Goal: Task Accomplishment & Management: Use online tool/utility

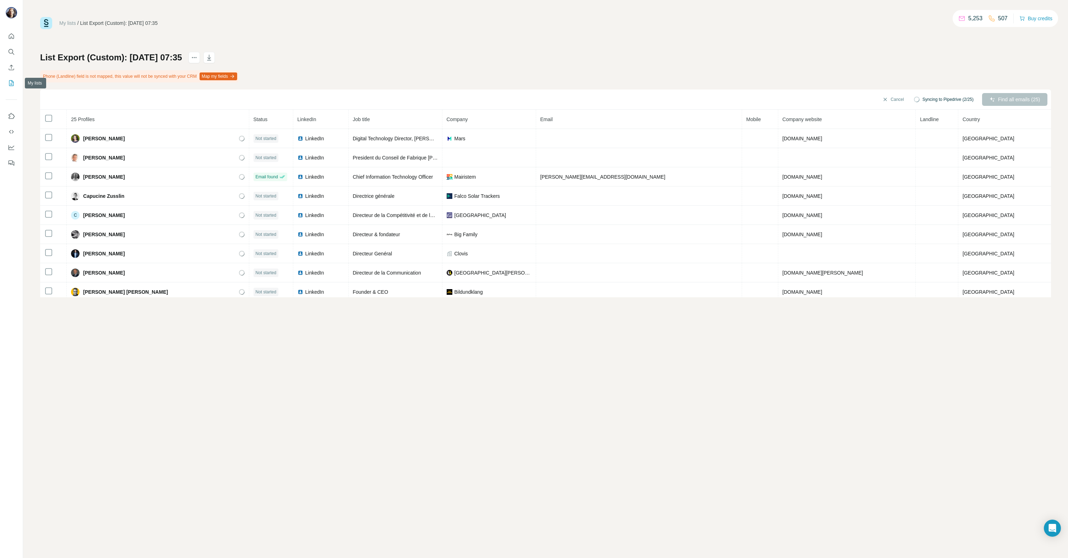
click at [13, 86] on icon "My lists" at bounding box center [11, 83] width 5 height 6
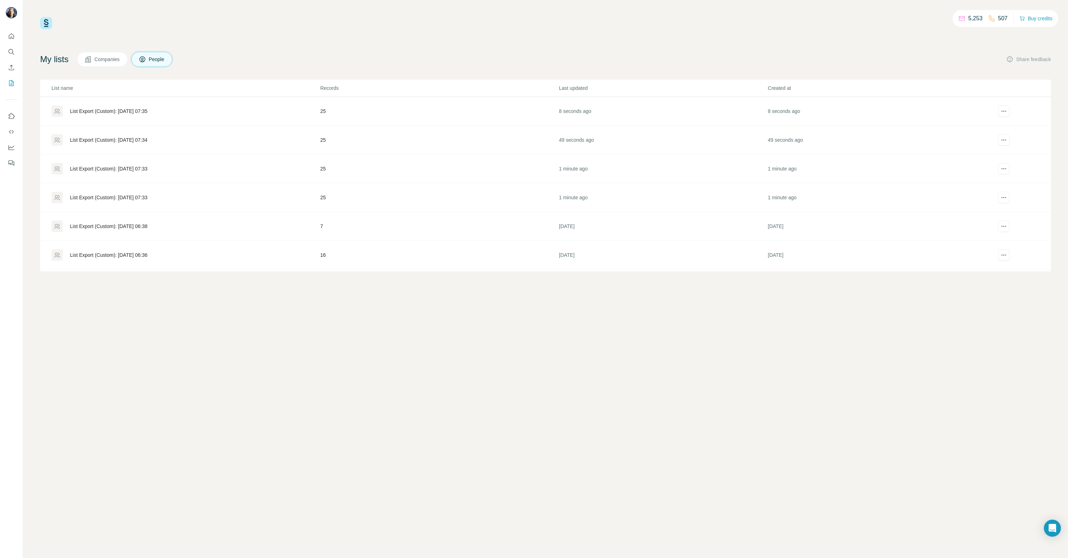
click at [130, 197] on div "List Export (Custom): [DATE] 07:33" at bounding box center [108, 197] width 77 height 7
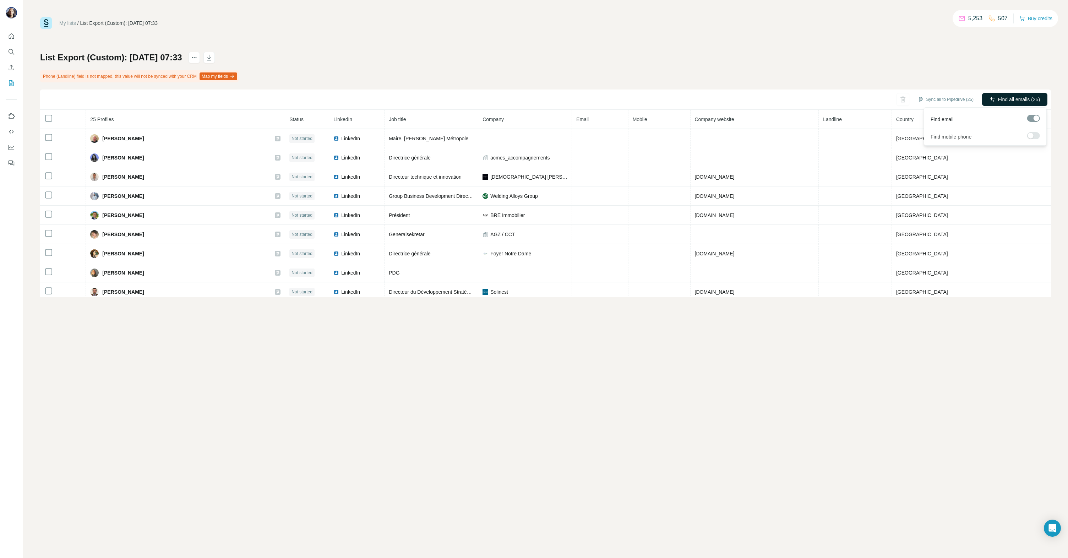
click at [1016, 97] on span "Find all emails (25)" at bounding box center [1019, 99] width 42 height 7
click at [9, 83] on icon "My lists" at bounding box center [11, 83] width 5 height 6
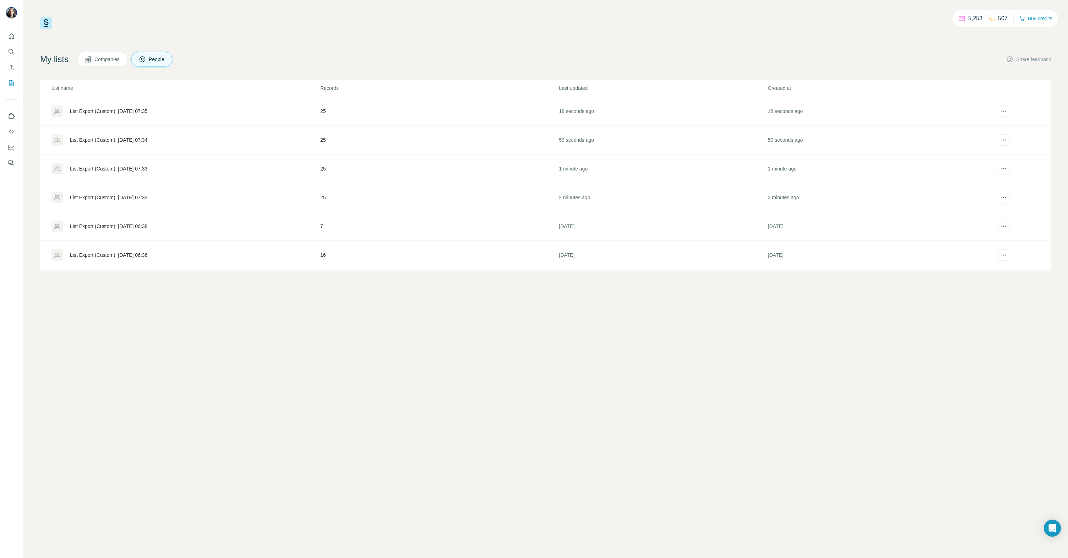
click at [128, 171] on div "List Export (Custom): [DATE] 07:33" at bounding box center [108, 168] width 77 height 7
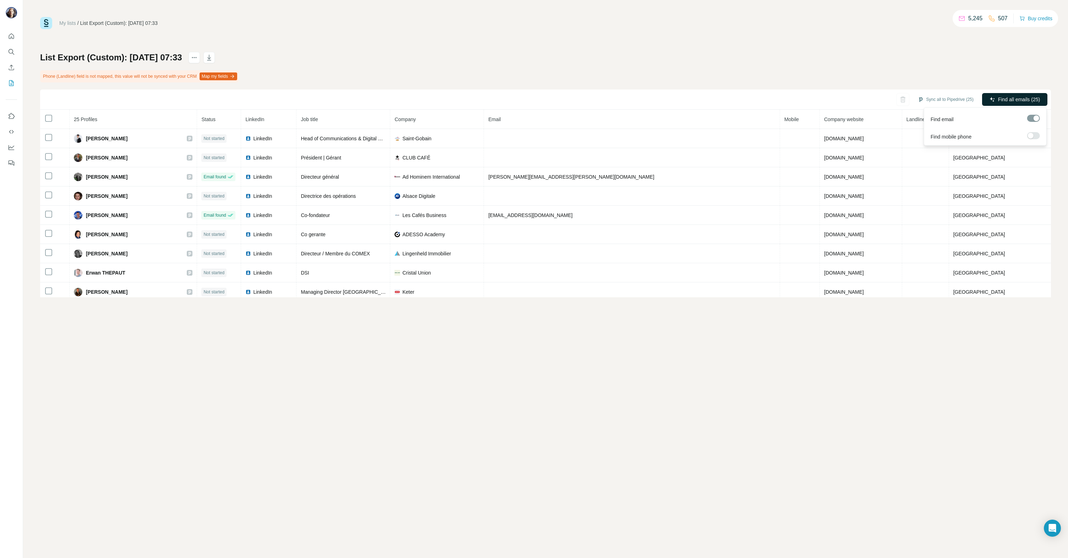
click at [1010, 98] on span "Find all emails (25)" at bounding box center [1019, 99] width 42 height 7
click at [9, 82] on icon "My lists" at bounding box center [11, 83] width 5 height 6
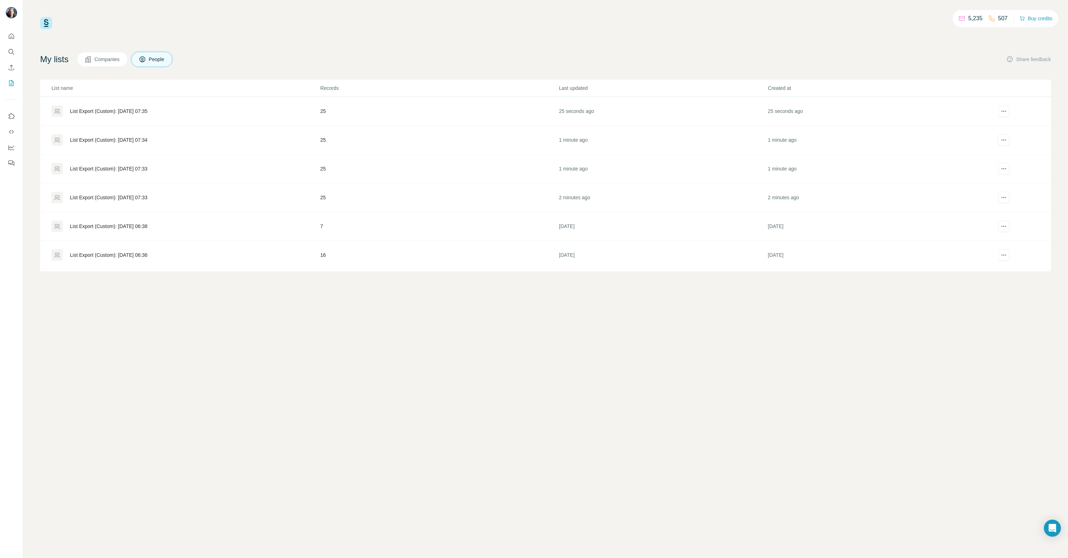
click at [108, 139] on div "List Export (Custom): [DATE] 07:34" at bounding box center [108, 139] width 77 height 7
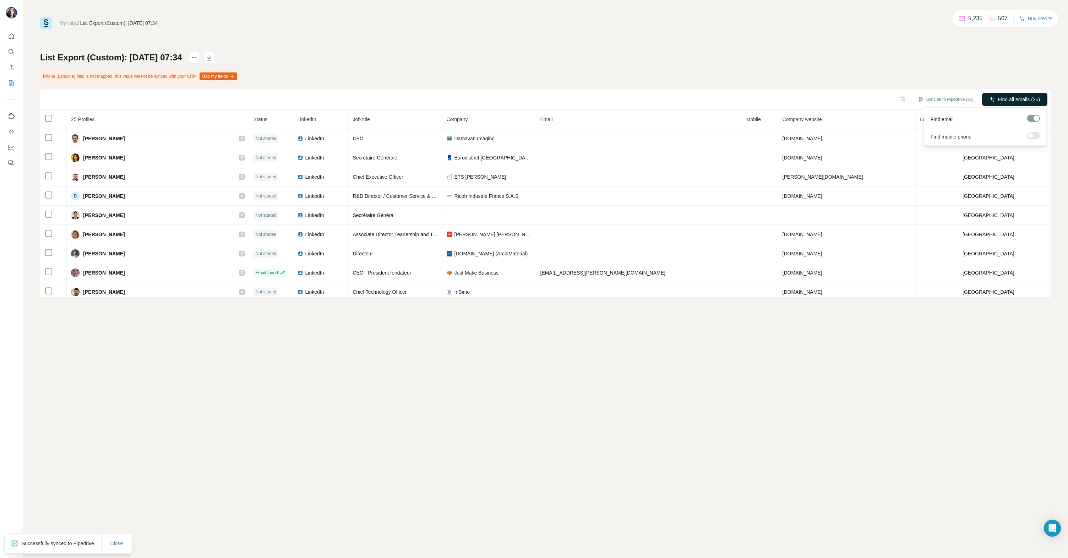
click at [1006, 100] on span "Find all emails (25)" at bounding box center [1019, 99] width 42 height 7
click at [11, 81] on icon "My lists" at bounding box center [11, 83] width 7 height 7
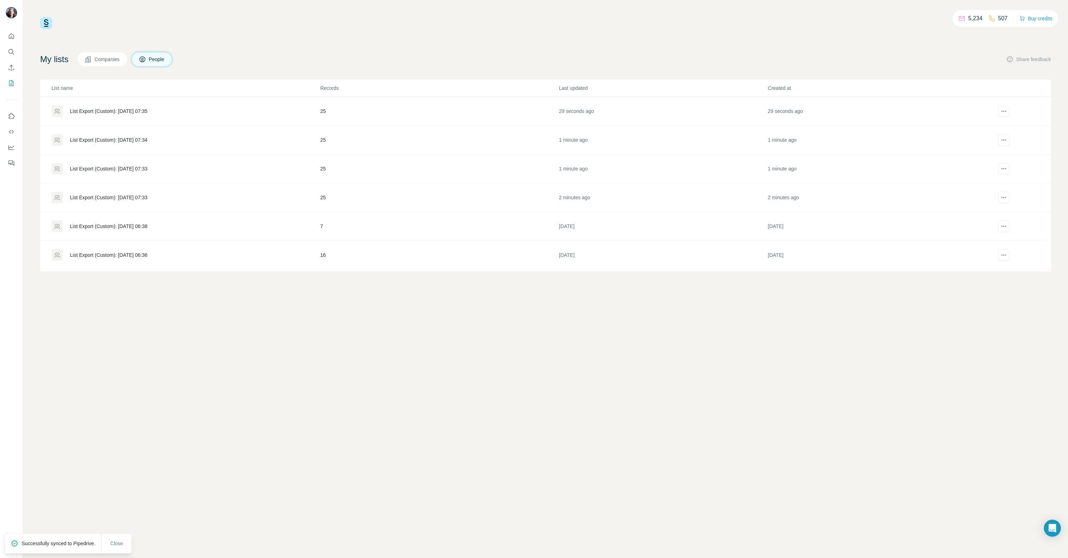
click at [111, 109] on div "List Export (Custom): [DATE] 07:35" at bounding box center [108, 111] width 77 height 7
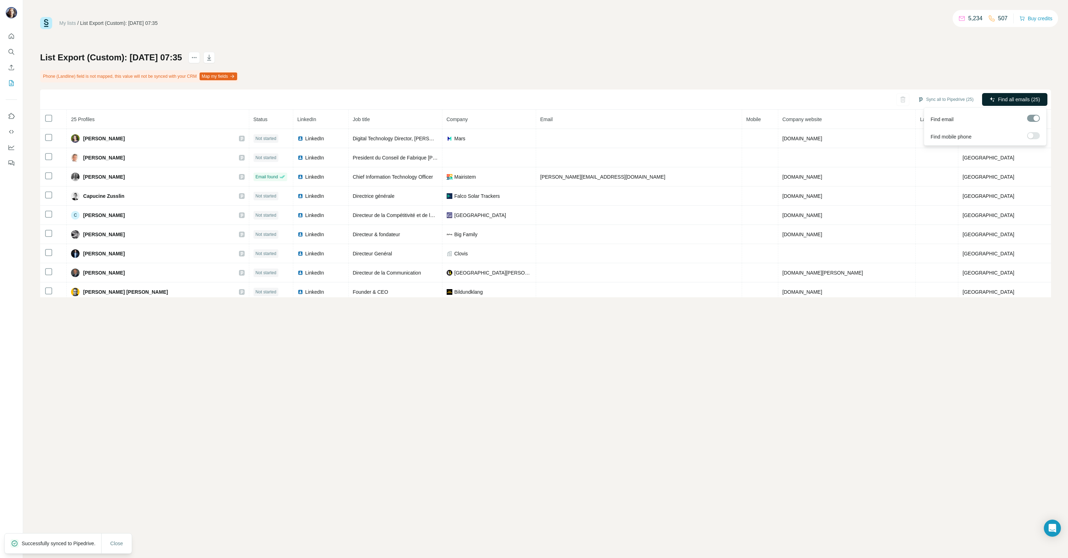
click at [1000, 100] on span "Find all emails (25)" at bounding box center [1019, 99] width 42 height 7
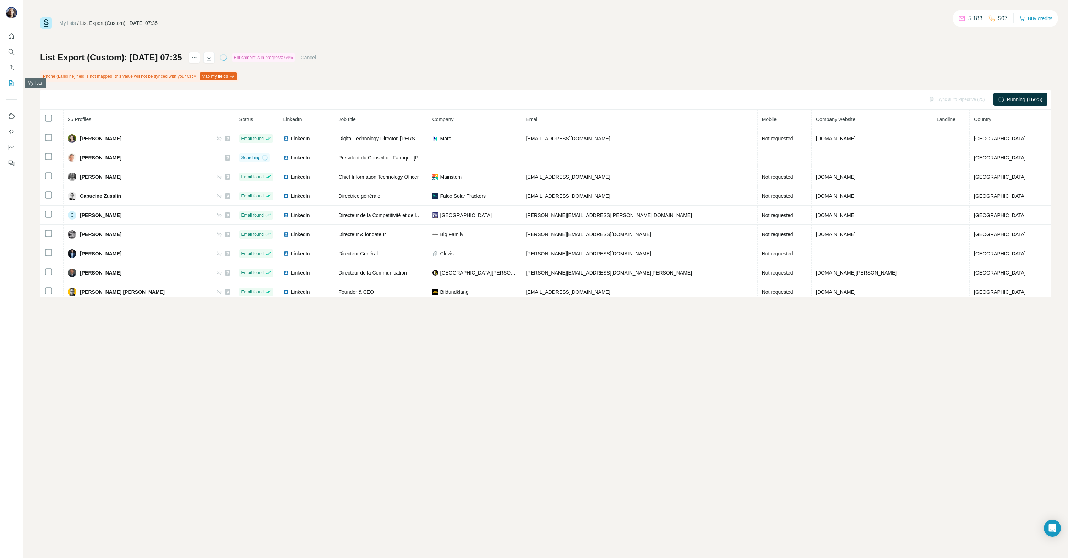
click at [13, 80] on icon "My lists" at bounding box center [11, 83] width 7 height 7
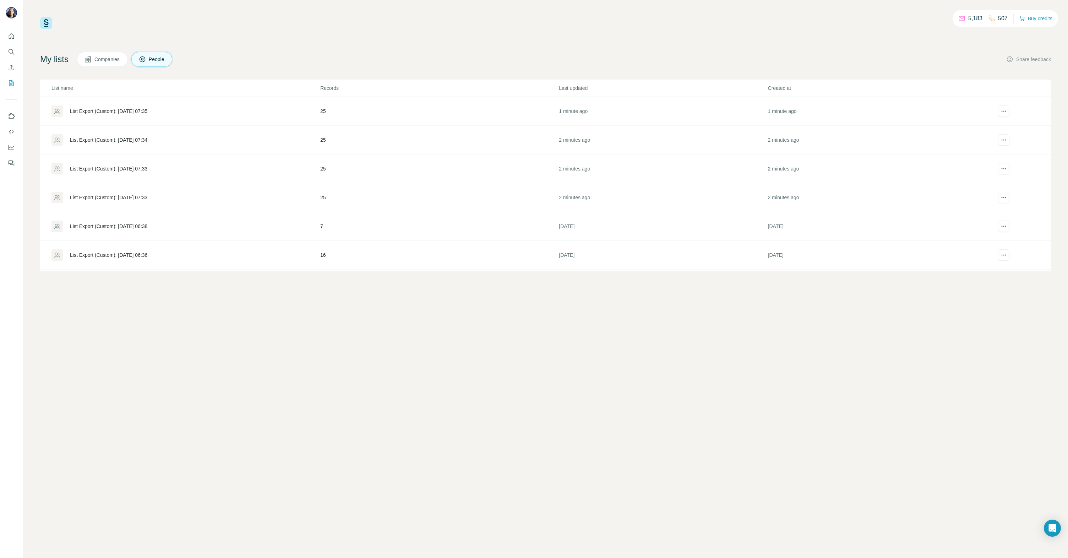
click at [107, 195] on div "List Export (Custom): [DATE] 07:33" at bounding box center [108, 197] width 77 height 7
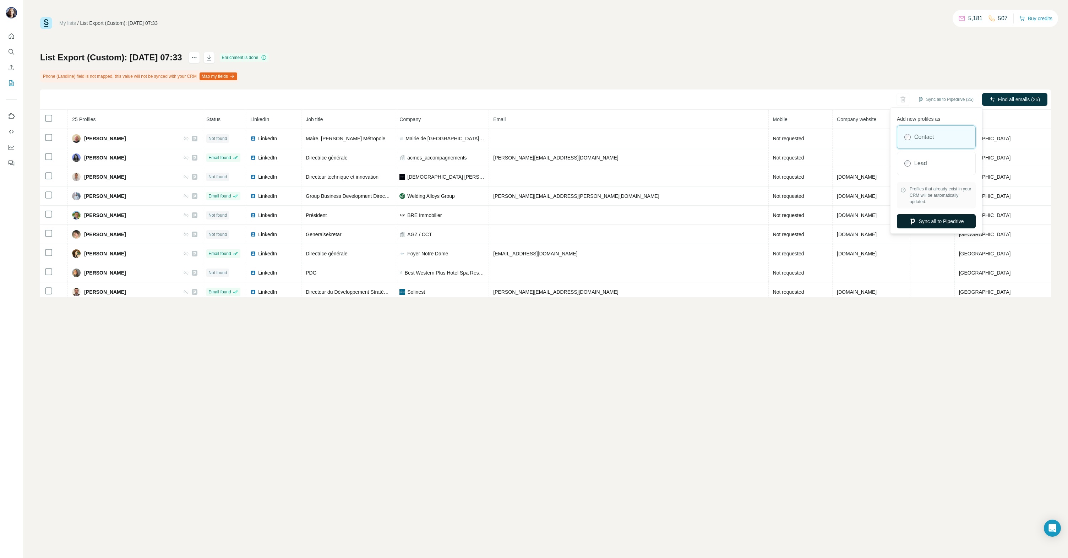
click at [934, 219] on button "Sync all to Pipedrive" at bounding box center [936, 221] width 79 height 14
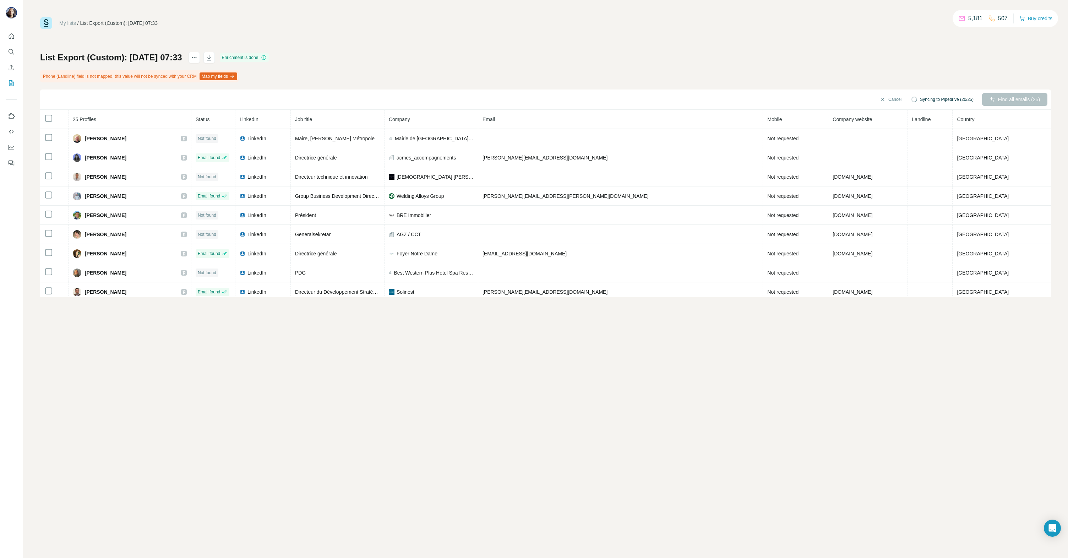
click at [808, 65] on div "List Export (Custom): [DATE] 07:33 Enrichment is done Phone (Landline) field is…" at bounding box center [545, 174] width 1011 height 245
click at [1018, 100] on span "Find all emails (25)" at bounding box center [1019, 99] width 42 height 7
click at [16, 82] on button "My lists" at bounding box center [11, 83] width 11 height 13
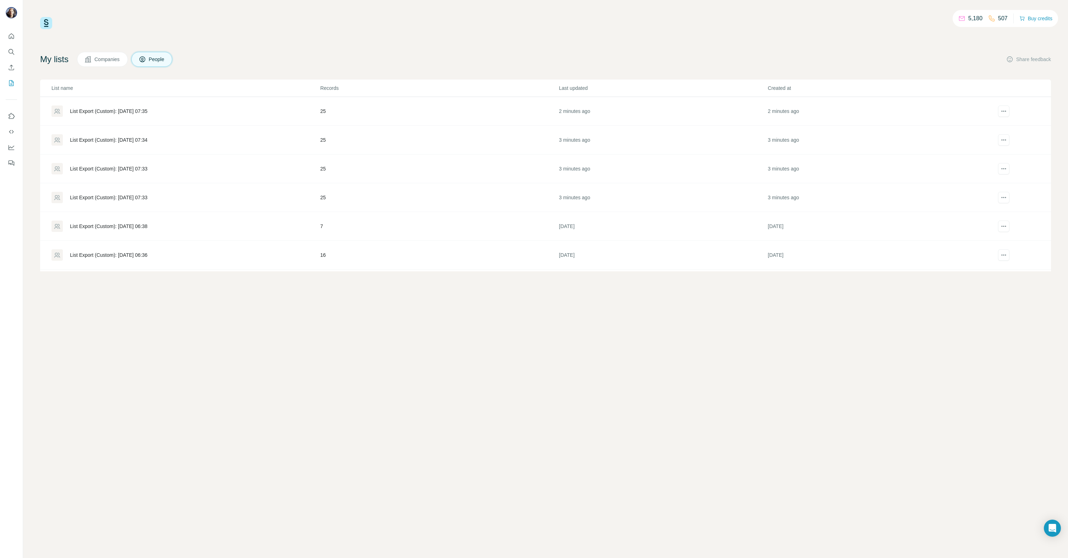
click at [138, 165] on div "List Export (Custom): [DATE] 07:33" at bounding box center [185, 168] width 268 height 11
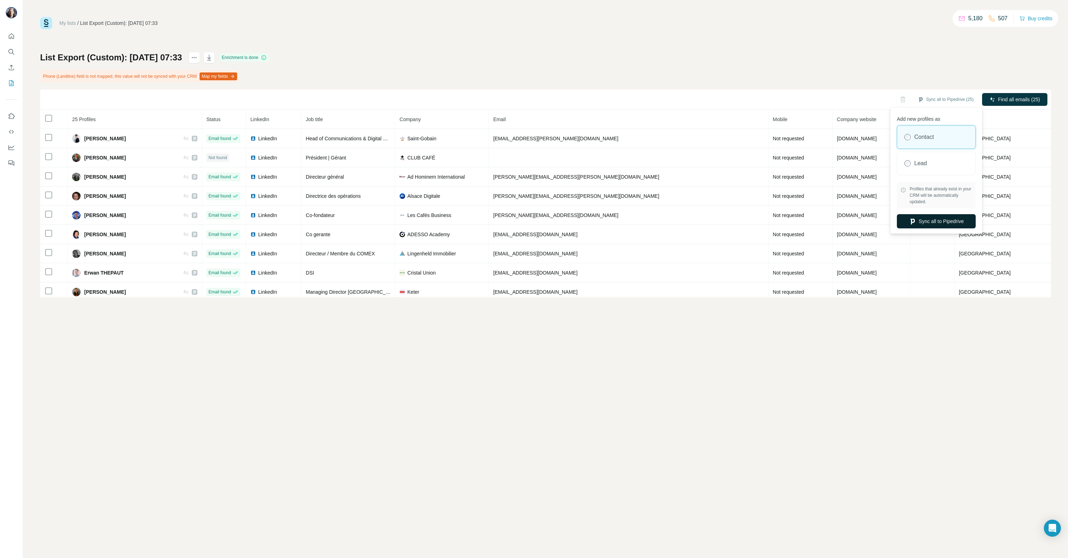
click at [940, 219] on button "Sync all to Pipedrive" at bounding box center [936, 221] width 79 height 14
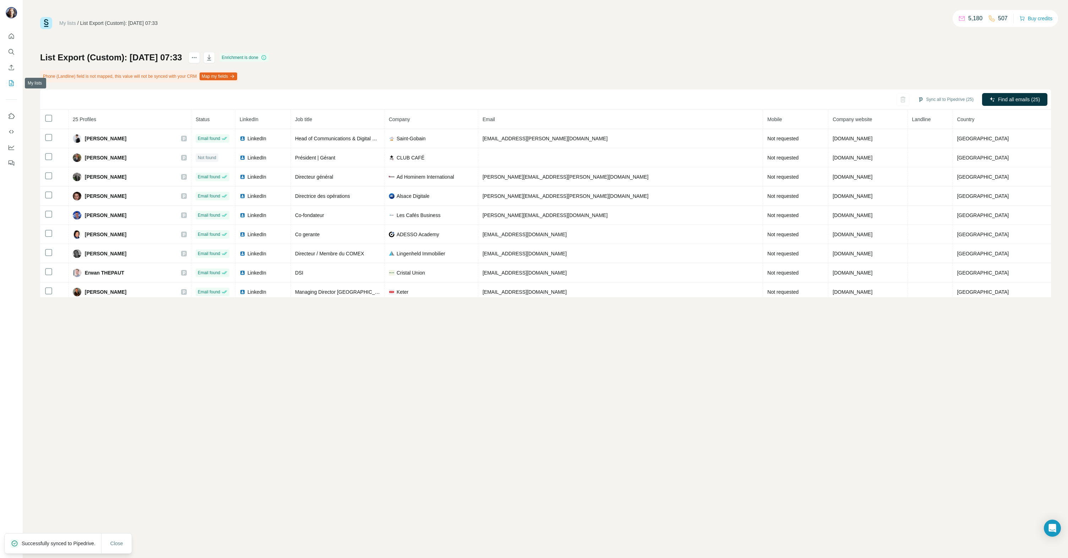
click at [11, 83] on icon "My lists" at bounding box center [11, 83] width 7 height 7
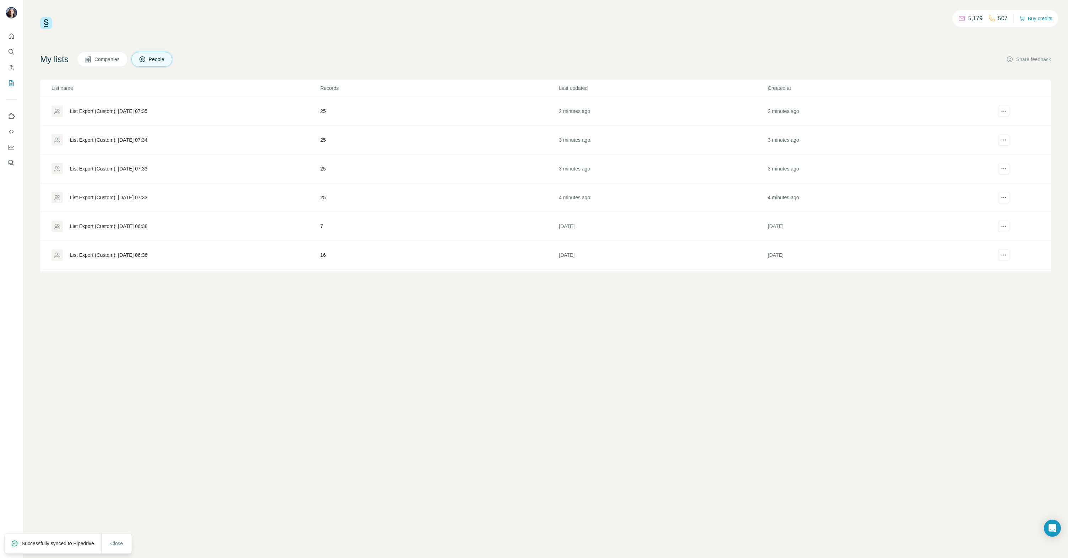
click at [128, 139] on div "List Export (Custom): [DATE] 07:34" at bounding box center [108, 139] width 77 height 7
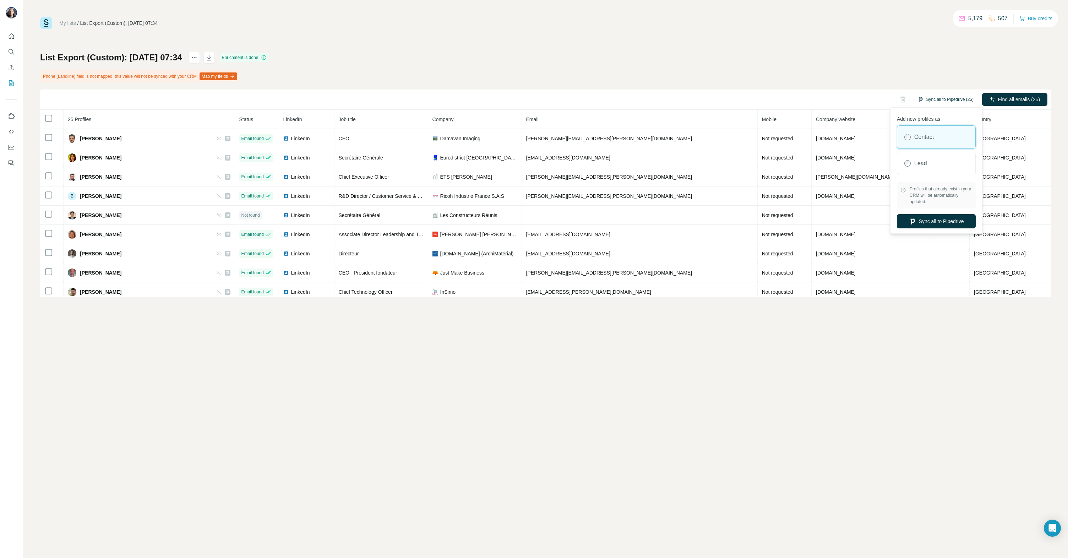
click at [936, 100] on button "Sync all to Pipedrive (25)" at bounding box center [946, 99] width 66 height 11
click at [936, 225] on button "Sync all to Pipedrive" at bounding box center [936, 221] width 79 height 14
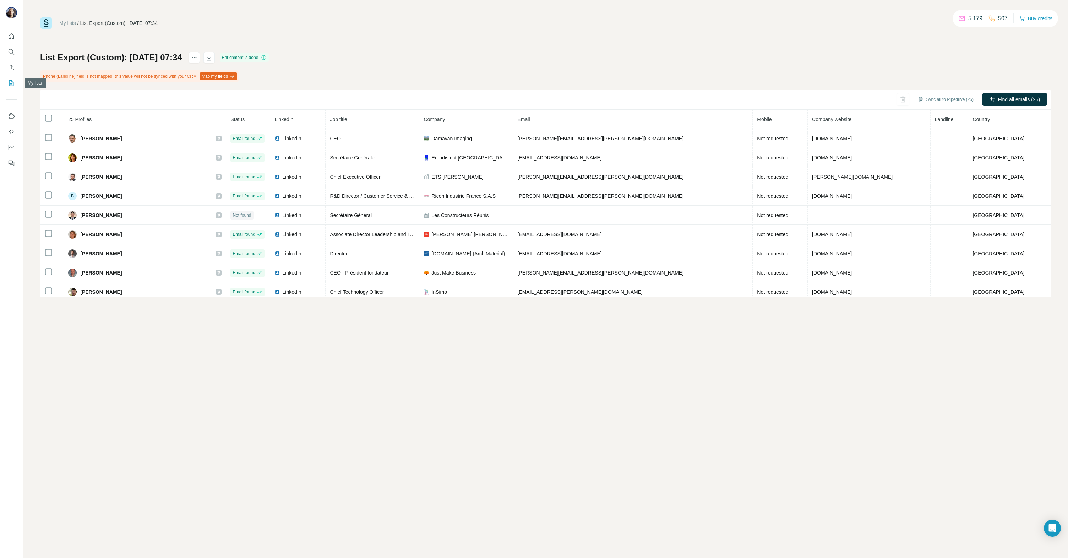
click at [14, 82] on icon "My lists" at bounding box center [11, 83] width 7 height 7
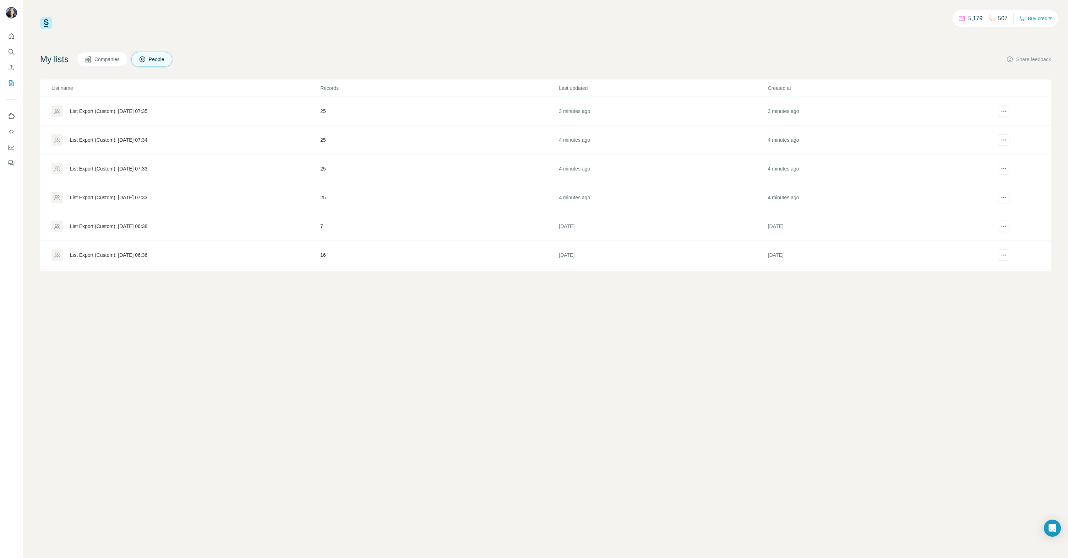
click at [133, 108] on div "List Export (Custom): [DATE] 07:35" at bounding box center [108, 111] width 77 height 7
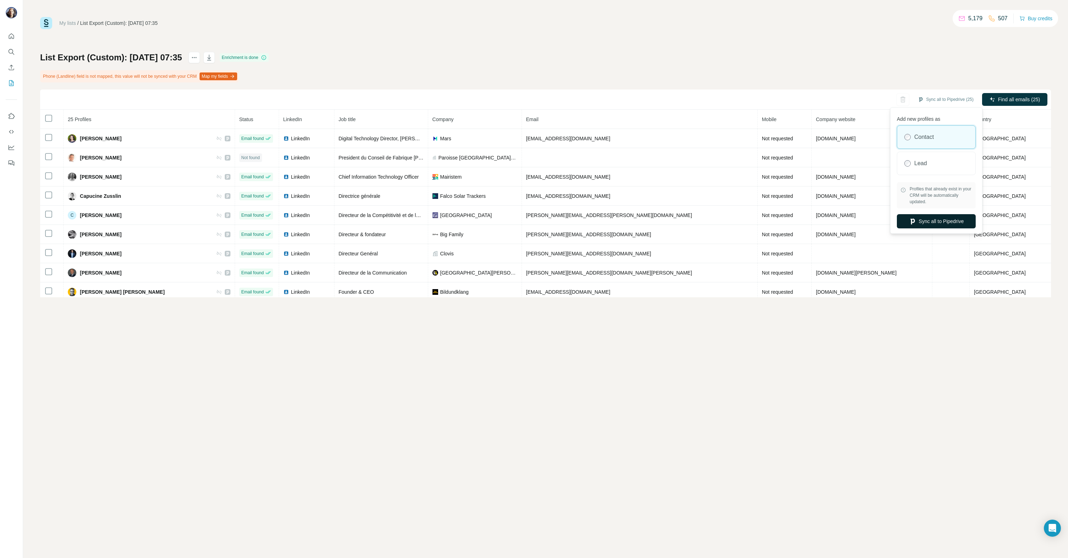
click at [940, 220] on button "Sync all to Pipedrive" at bounding box center [936, 221] width 79 height 14
